Goal: Find specific page/section: Find specific page/section

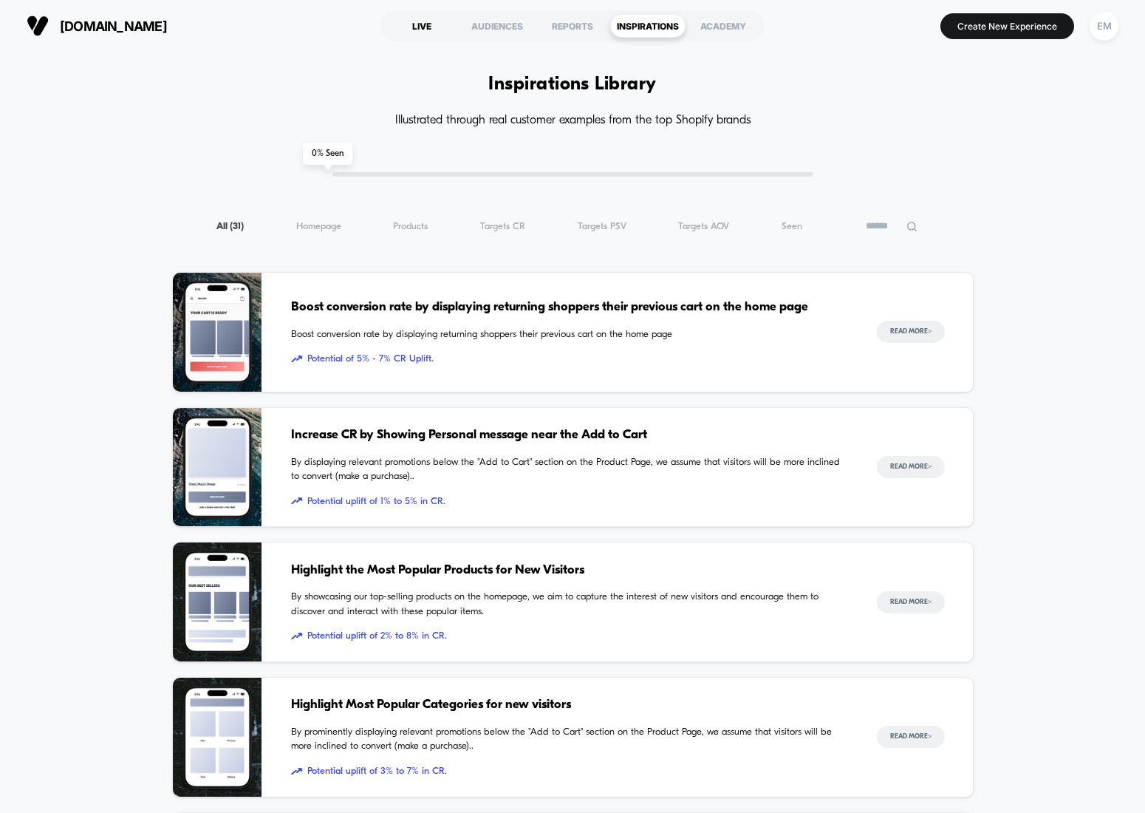
click at [423, 31] on div "LIVE" at bounding box center [421, 26] width 75 height 24
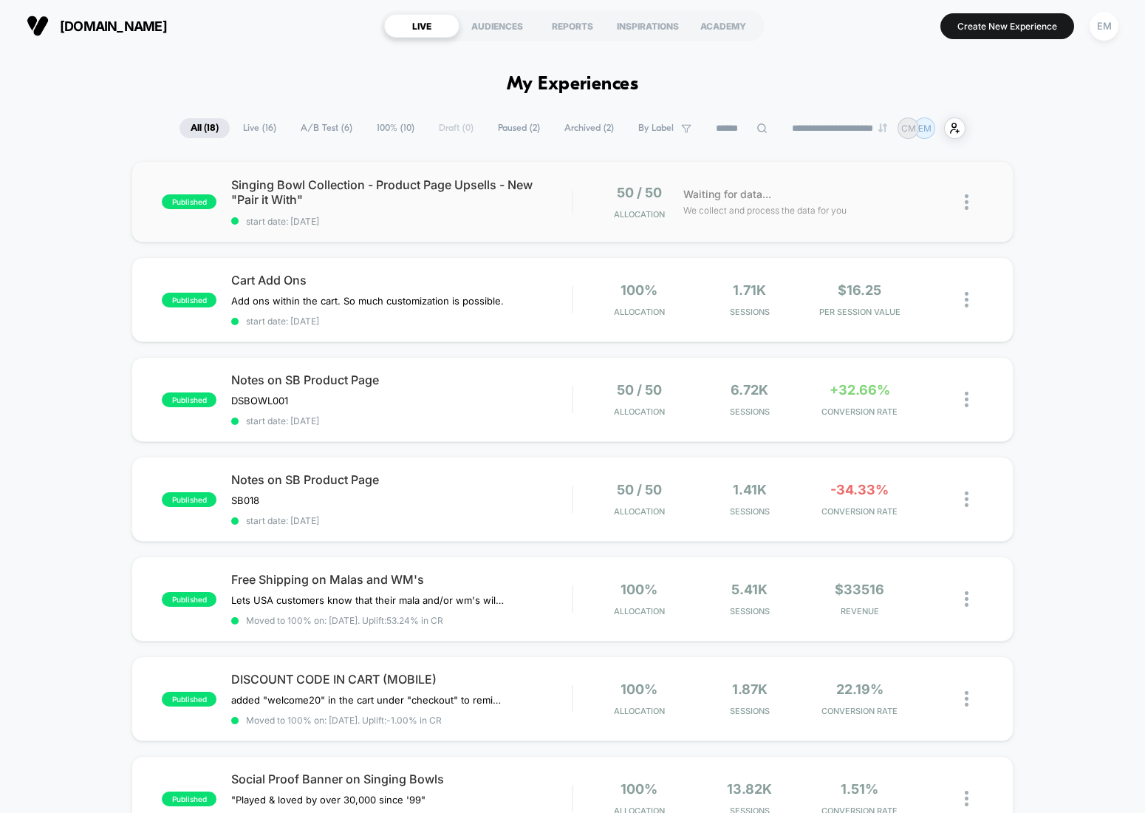
click at [996, 171] on div "published Singing Bowl Collection - Product Page Upsells - New "Pair it With" s…" at bounding box center [572, 201] width 882 height 81
